Goal: Transaction & Acquisition: Register for event/course

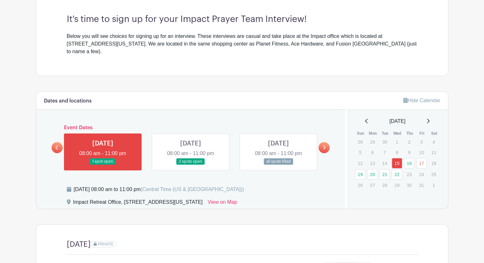
scroll to position [188, 0]
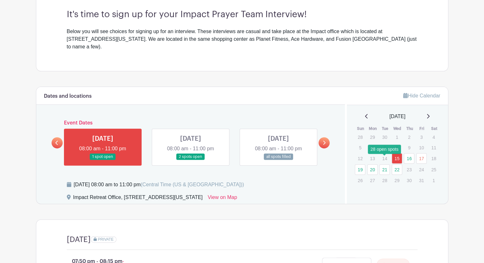
click at [385, 164] on link "21" at bounding box center [385, 169] width 11 height 11
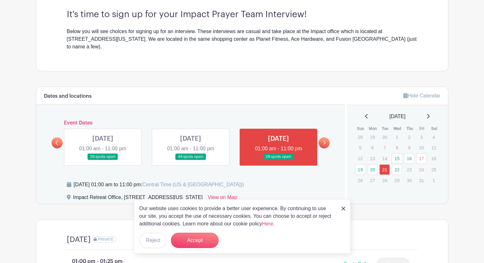
click at [344, 208] on img at bounding box center [344, 209] width 4 height 4
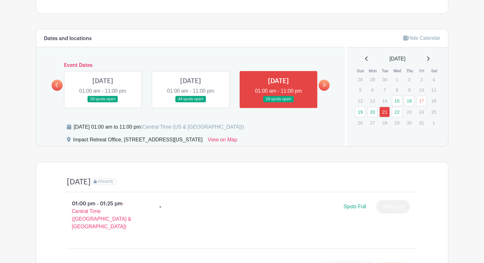
scroll to position [246, 0]
click at [398, 107] on link "22" at bounding box center [397, 112] width 11 height 11
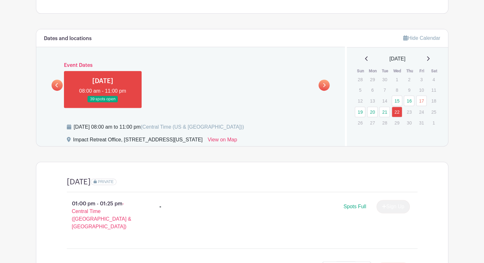
click at [56, 83] on icon at bounding box center [56, 85] width 3 height 4
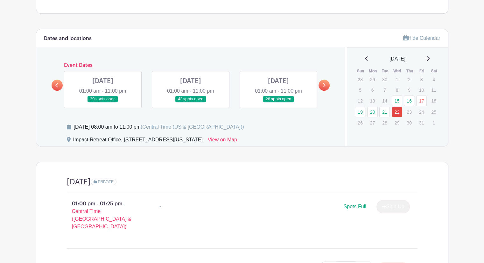
click at [279, 103] on link at bounding box center [279, 103] width 0 height 0
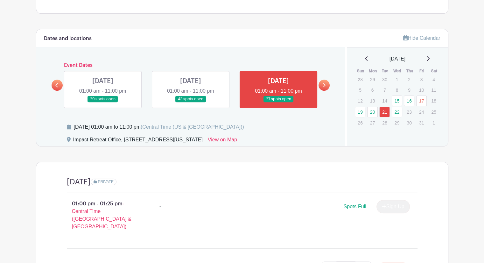
click at [279, 103] on link at bounding box center [279, 103] width 0 height 0
click at [191, 103] on link at bounding box center [191, 103] width 0 height 0
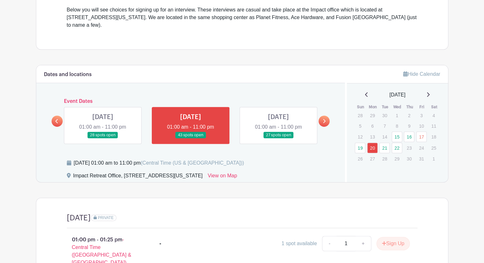
scroll to position [209, 0]
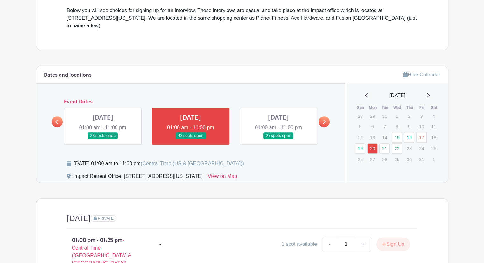
click at [279, 139] on link at bounding box center [279, 139] width 0 height 0
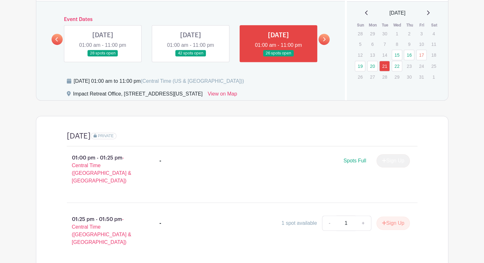
scroll to position [292, 0]
click at [395, 61] on link "22" at bounding box center [397, 66] width 11 height 11
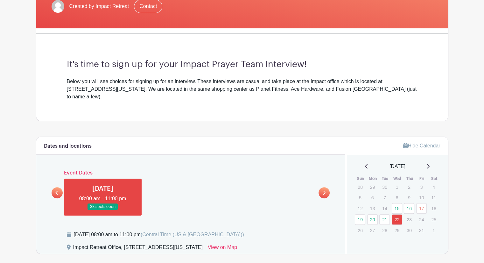
scroll to position [145, 0]
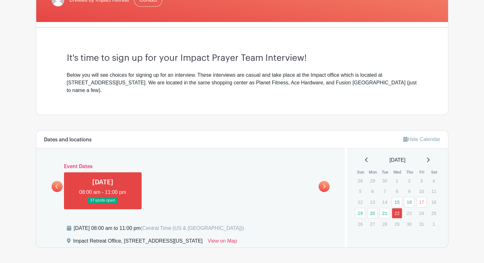
click at [59, 181] on link at bounding box center [57, 186] width 11 height 11
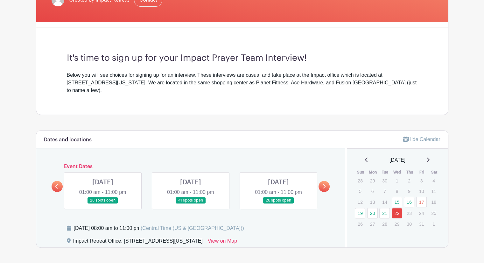
click at [279, 204] on link at bounding box center [279, 204] width 0 height 0
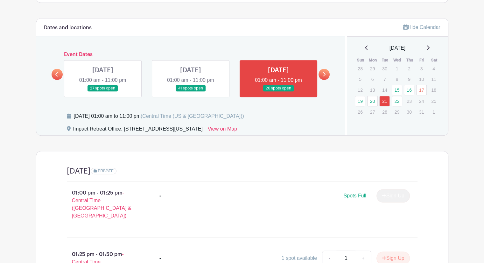
scroll to position [243, 0]
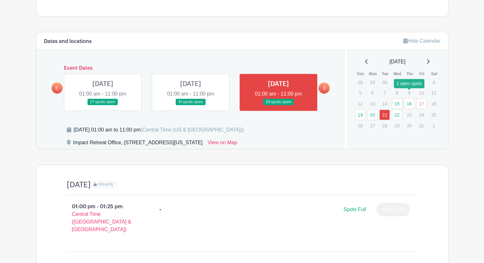
click at [408, 98] on link "16" at bounding box center [409, 103] width 11 height 11
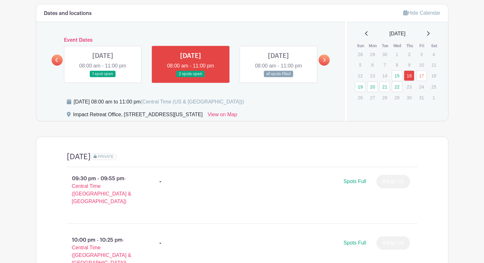
scroll to position [271, 0]
click at [383, 82] on link "21" at bounding box center [385, 87] width 11 height 11
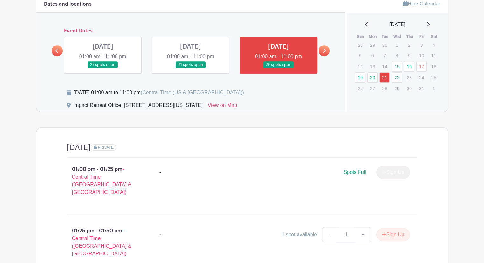
scroll to position [281, 0]
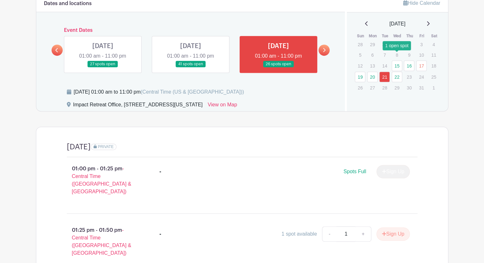
click at [395, 61] on link "15" at bounding box center [397, 66] width 11 height 11
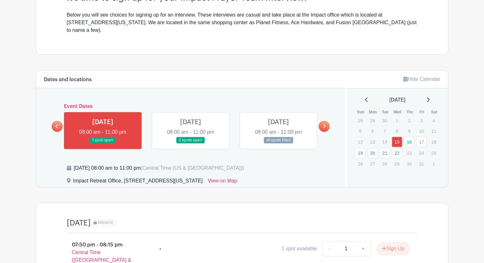
scroll to position [197, 0]
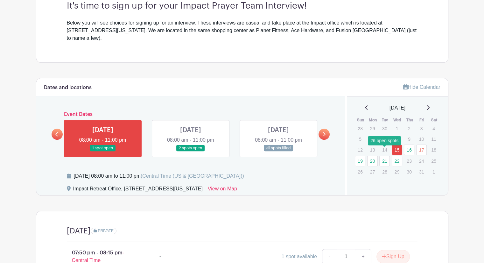
click at [386, 156] on link "21" at bounding box center [385, 161] width 11 height 11
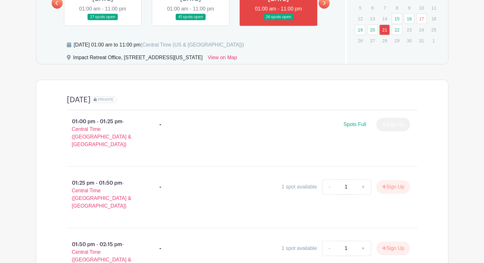
scroll to position [328, 0]
click at [398, 24] on link "22" at bounding box center [397, 29] width 11 height 11
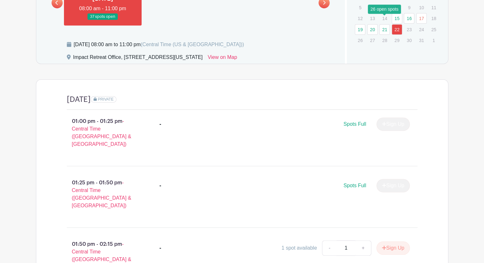
click at [386, 24] on link "21" at bounding box center [385, 29] width 11 height 11
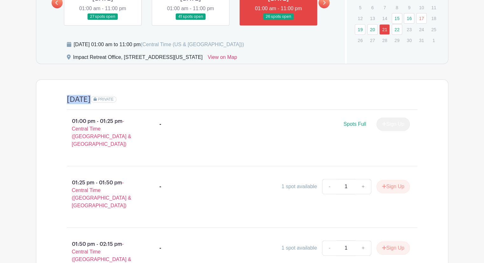
drag, startPoint x: 68, startPoint y: 91, endPoint x: 162, endPoint y: 93, distance: 94.3
click at [162, 95] on div "[DATE] PRIVATE" at bounding box center [242, 102] width 351 height 15
click at [171, 110] on div "01:00 pm - 01:25 pm - Central Time ([GEOGRAPHIC_DATA] & [GEOGRAPHIC_DATA]) - Sp…" at bounding box center [242, 135] width 381 height 51
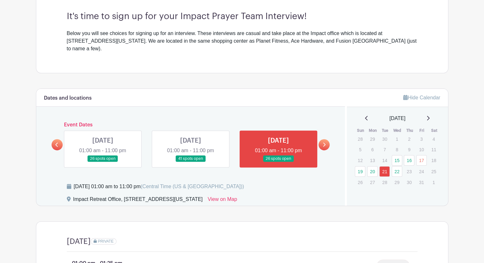
scroll to position [186, 0]
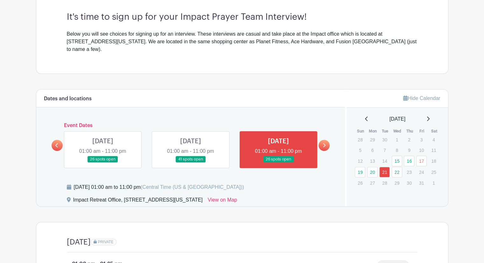
click at [191, 163] on link at bounding box center [191, 163] width 0 height 0
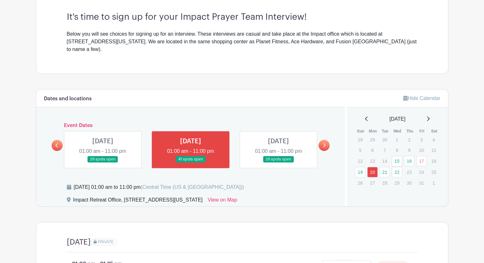
click at [279, 163] on link at bounding box center [279, 163] width 0 height 0
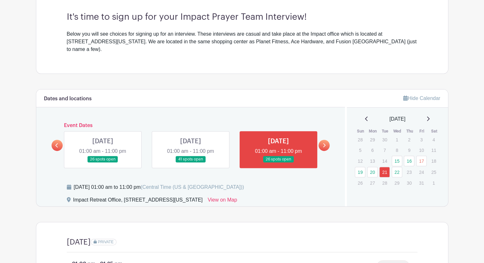
click at [326, 140] on link at bounding box center [324, 145] width 11 height 11
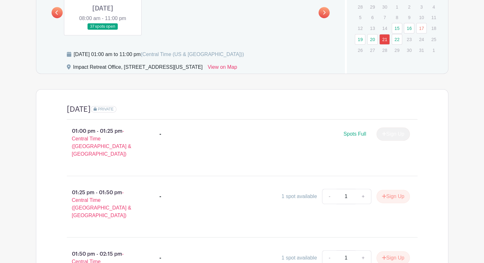
scroll to position [260, 0]
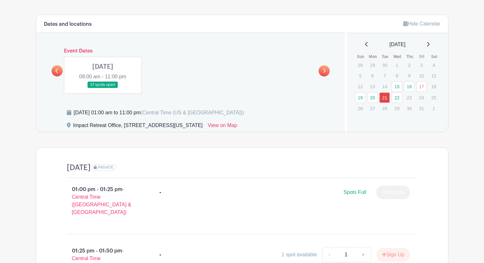
click at [103, 88] on link at bounding box center [103, 88] width 0 height 0
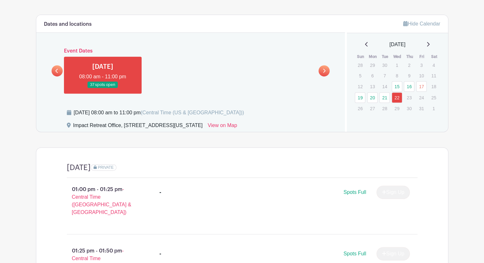
click at [59, 65] on link at bounding box center [57, 70] width 11 height 11
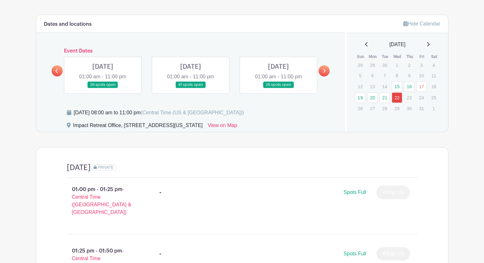
click at [191, 88] on link at bounding box center [191, 88] width 0 height 0
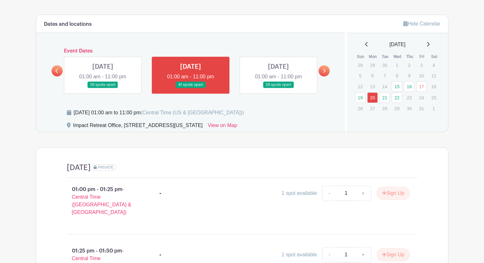
click at [279, 88] on link at bounding box center [279, 88] width 0 height 0
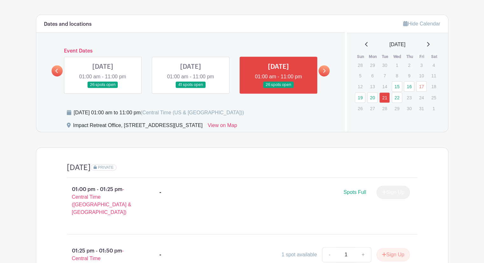
drag, startPoint x: 73, startPoint y: 104, endPoint x: 182, endPoint y: 109, distance: 109.0
click at [182, 109] on div "[DATE] 01:00 am to 11:00 pm (Central Time ([GEOGRAPHIC_DATA] & [GEOGRAPHIC_DATA…" at bounding box center [202, 115] width 271 height 13
drag, startPoint x: 66, startPoint y: 160, endPoint x: 160, endPoint y: 167, distance: 93.5
click at [160, 167] on div "[DATE] PRIVATE" at bounding box center [242, 170] width 351 height 15
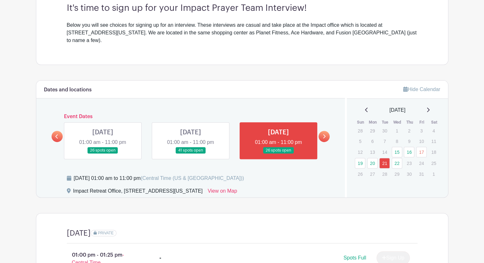
scroll to position [194, 0]
click at [398, 147] on link "15" at bounding box center [397, 152] width 11 height 11
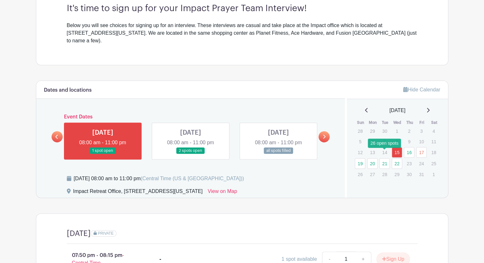
click at [380, 158] on link "21" at bounding box center [385, 163] width 11 height 11
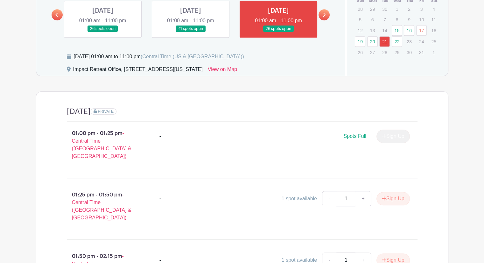
scroll to position [295, 0]
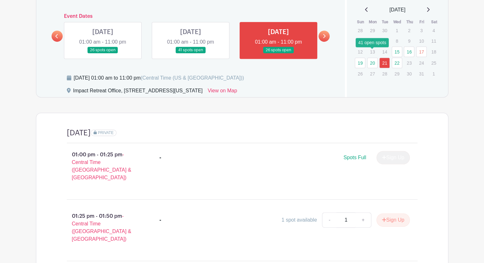
click at [370, 58] on link "20" at bounding box center [372, 63] width 11 height 11
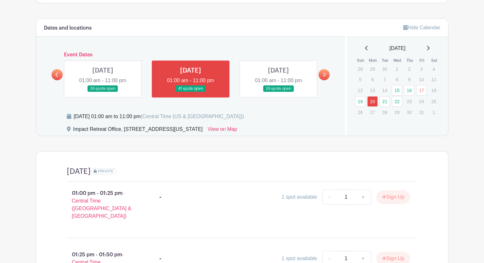
scroll to position [256, 0]
click at [385, 96] on link "21" at bounding box center [385, 101] width 11 height 11
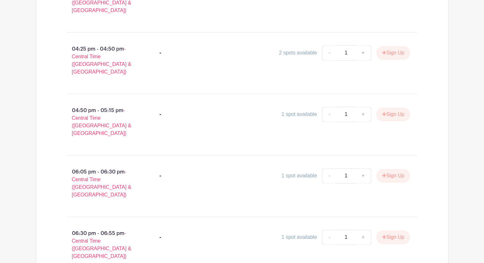
scroll to position [893, 0]
click at [392, 230] on button "Sign Up" at bounding box center [393, 236] width 33 height 13
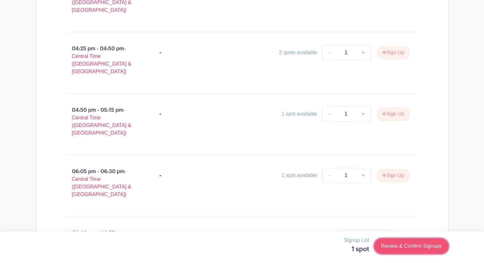
click at [423, 242] on link "Review & Confirm Signups" at bounding box center [411, 245] width 74 height 15
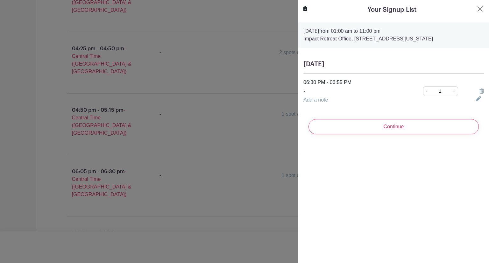
click at [322, 101] on link "Add a note" at bounding box center [315, 99] width 25 height 5
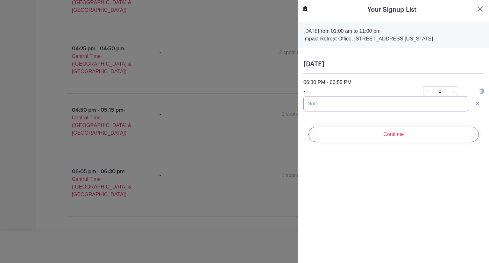
click at [321, 107] on input "text" at bounding box center [385, 103] width 165 height 15
click at [336, 207] on div "Your Signup List [DATE] 01:00 am to 11:00 pm Impact Retreat Office, [STREET_ADD…" at bounding box center [393, 131] width 191 height 263
click at [407, 101] on input "text" at bounding box center [385, 103] width 165 height 15
click at [471, 12] on div "Your Signup List" at bounding box center [393, 10] width 181 height 10
click at [476, 11] on button "Close" at bounding box center [480, 9] width 8 height 8
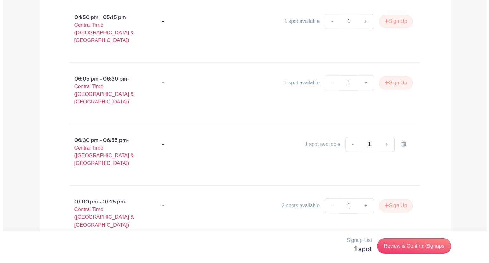
scroll to position [986, 0]
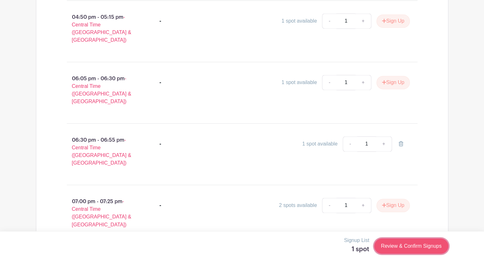
click at [396, 249] on link "Review & Confirm Signups" at bounding box center [411, 245] width 74 height 15
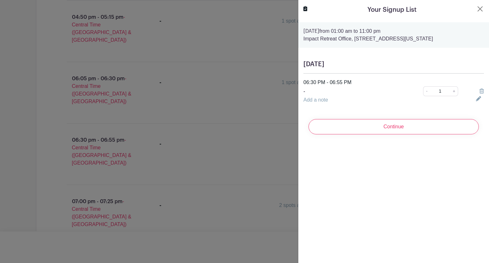
click at [9, 131] on div at bounding box center [244, 131] width 489 height 263
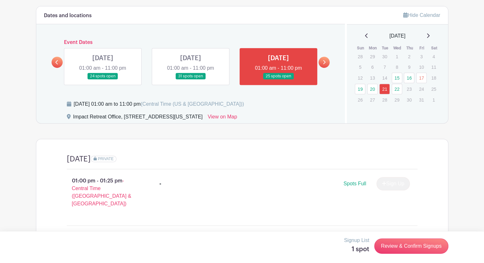
scroll to position [267, 0]
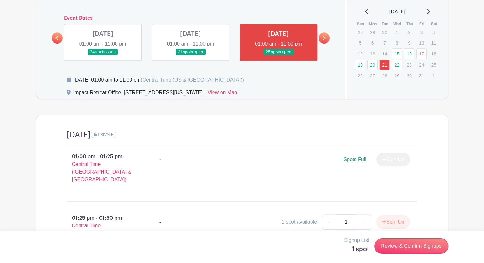
scroll to position [292, 0]
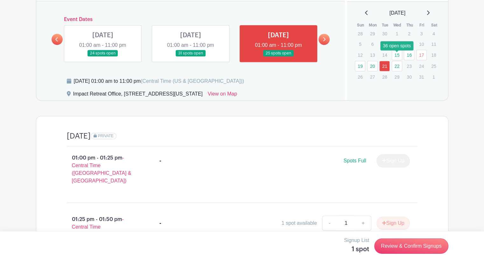
click at [396, 61] on link "22" at bounding box center [397, 66] width 11 height 11
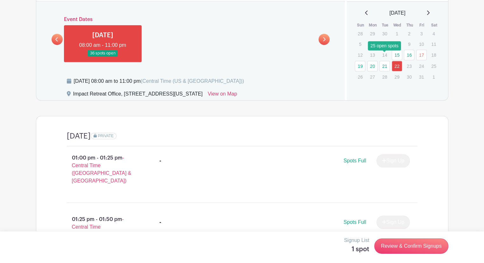
click at [383, 61] on link "21" at bounding box center [385, 66] width 11 height 11
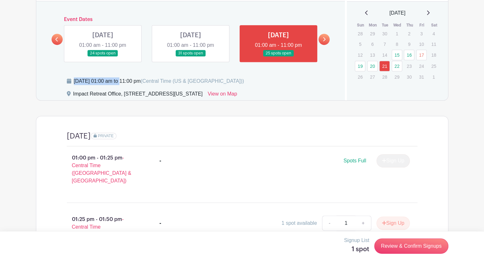
drag, startPoint x: 74, startPoint y: 71, endPoint x: 119, endPoint y: 74, distance: 45.3
click at [119, 77] on div "[DATE] 01:00 am to 11:00 pm (Central Time ([GEOGRAPHIC_DATA] & [GEOGRAPHIC_DATA…" at bounding box center [159, 81] width 170 height 8
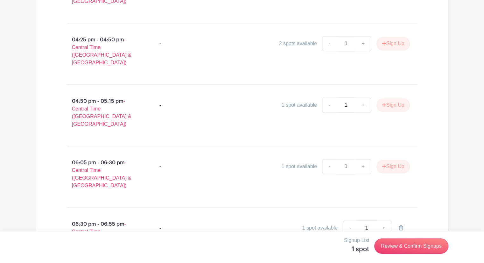
scroll to position [901, 0]
click at [398, 247] on link "Review & Confirm Signups" at bounding box center [411, 245] width 74 height 15
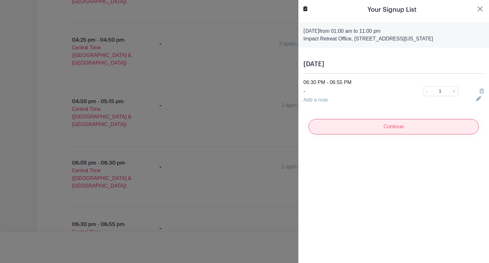
click at [389, 125] on input "Continue" at bounding box center [394, 126] width 170 height 15
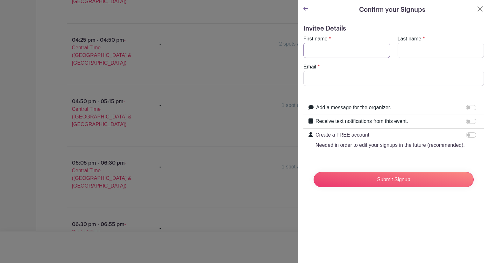
click at [337, 52] on input "First name" at bounding box center [346, 50] width 87 height 15
type input "Isabel"
type input "Cherukuri"
type input "isabel.ch314@gmail.com"
type input "Isabel"
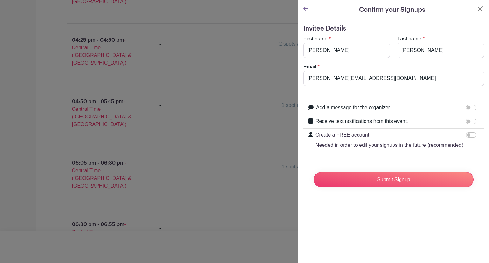
click at [307, 11] on icon at bounding box center [305, 8] width 4 height 5
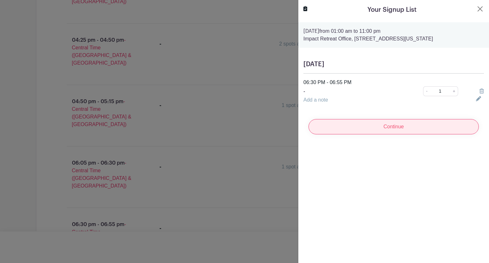
click at [352, 129] on input "Continue" at bounding box center [394, 126] width 170 height 15
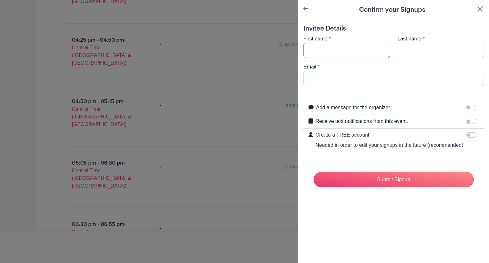
click at [344, 47] on input "First name" at bounding box center [346, 50] width 87 height 15
type input "Isabel"
type input "Cherukuri"
type input "isabel.ch314@gmail.com"
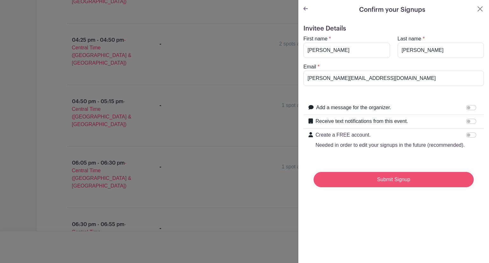
click at [354, 187] on input "Submit Signup" at bounding box center [394, 179] width 160 height 15
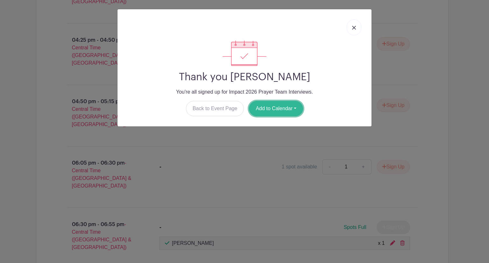
click at [284, 110] on button "Add to Calendar" at bounding box center [276, 108] width 54 height 15
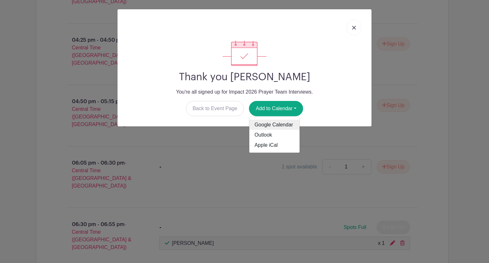
click at [276, 120] on link "Google Calendar" at bounding box center [274, 125] width 50 height 10
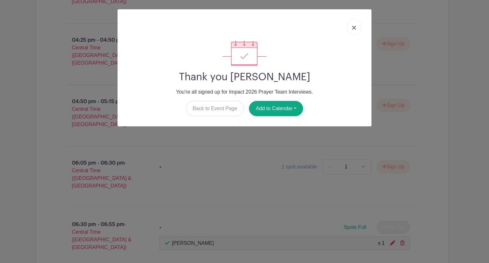
click at [356, 29] on img at bounding box center [354, 28] width 4 height 4
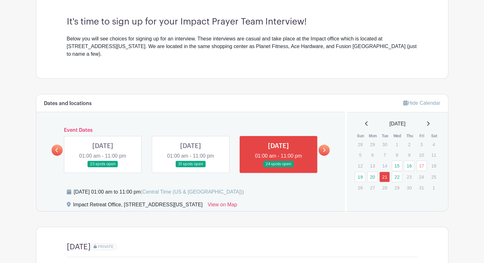
scroll to position [195, 0]
